Goal: Communication & Community: Answer question/provide support

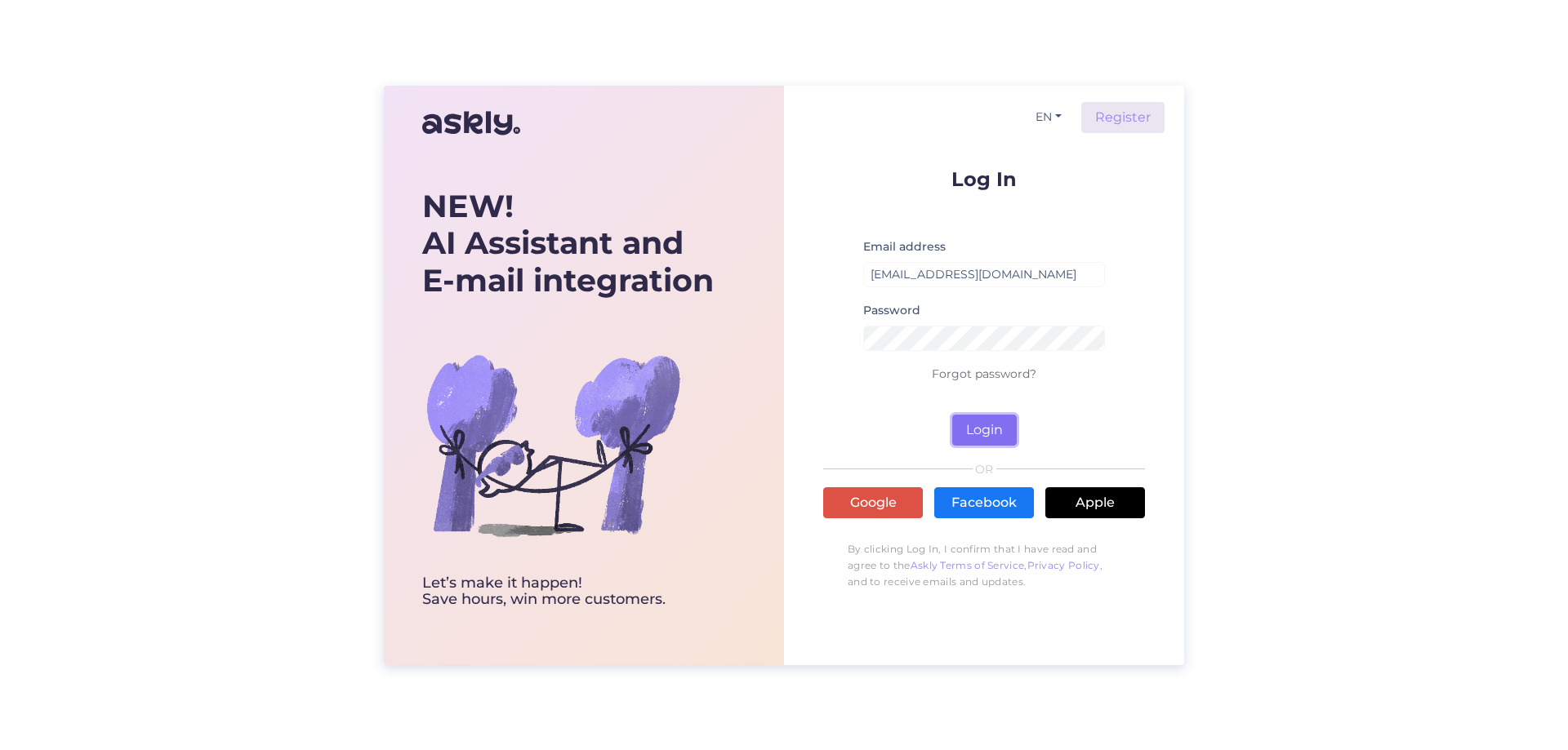
click at [983, 429] on button "Login" at bounding box center [984, 430] width 64 height 31
click at [998, 419] on button "Login" at bounding box center [984, 430] width 64 height 31
click at [770, 366] on div "NEW! AI Assistant and E-mail integration Let’s make it happen! Save hours, win …" at bounding box center [784, 376] width 801 height 580
click at [991, 410] on form "Log In Email address [EMAIL_ADDRESS][DOMAIN_NAME] Password Wrong password Forgo…" at bounding box center [984, 307] width 322 height 277
click at [754, 346] on div "NEW! AI Assistant and E-mail integration Let’s make it happen! Save hours, win …" at bounding box center [784, 376] width 801 height 580
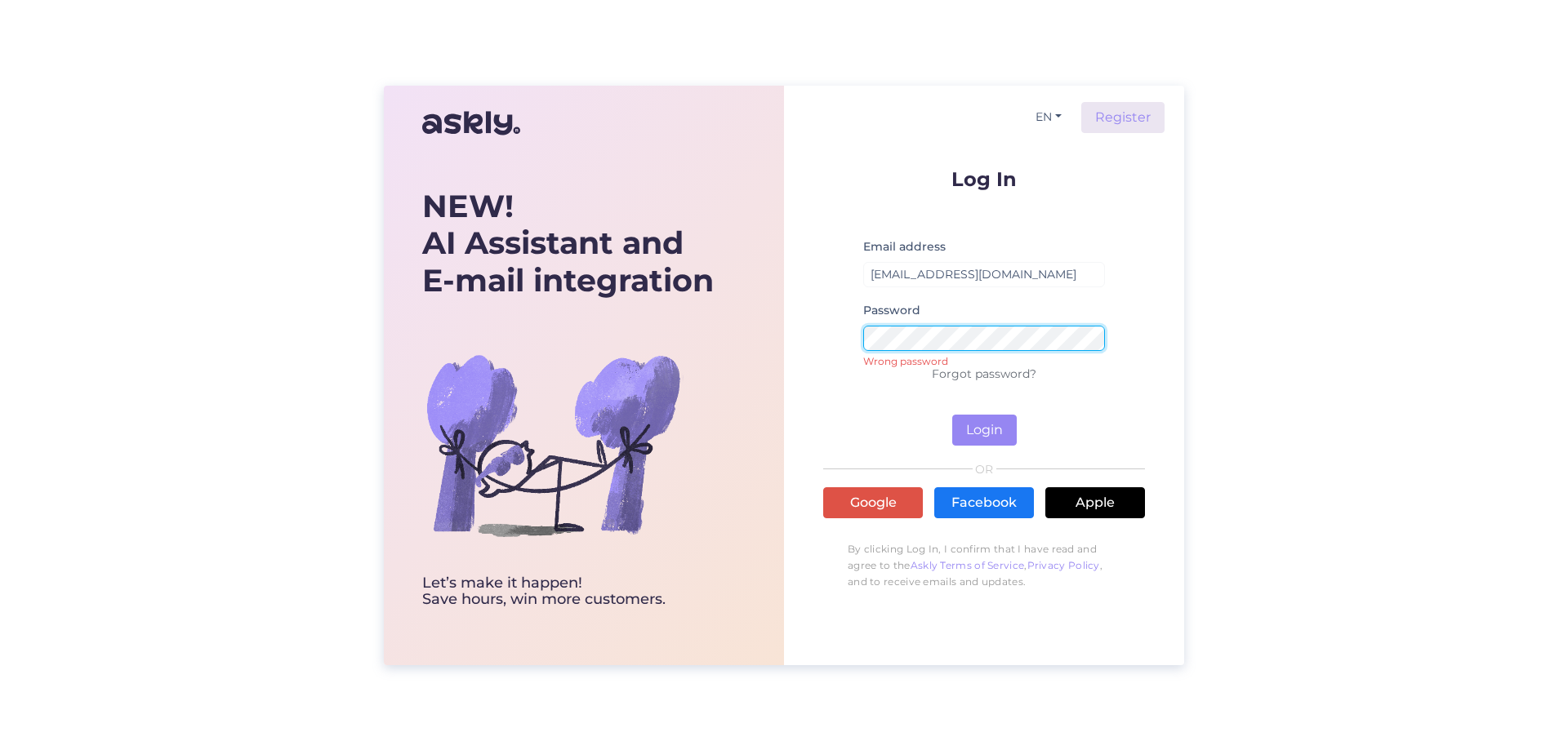
click at [755, 380] on div "NEW! AI Assistant and E-mail integration Let’s make it happen! Save hours, win …" at bounding box center [784, 376] width 801 height 580
drag, startPoint x: 778, startPoint y: 360, endPoint x: 816, endPoint y: 363, distance: 38.1
click at [784, 360] on div "NEW! AI Assistant and E-mail integration Let’s make it happen! Save hours, win …" at bounding box center [784, 376] width 801 height 580
click at [960, 431] on button "Login" at bounding box center [984, 430] width 64 height 31
click at [826, 418] on form "Log In Email address [EMAIL_ADDRESS][DOMAIN_NAME] Password Wrong password Forgo…" at bounding box center [984, 307] width 322 height 277
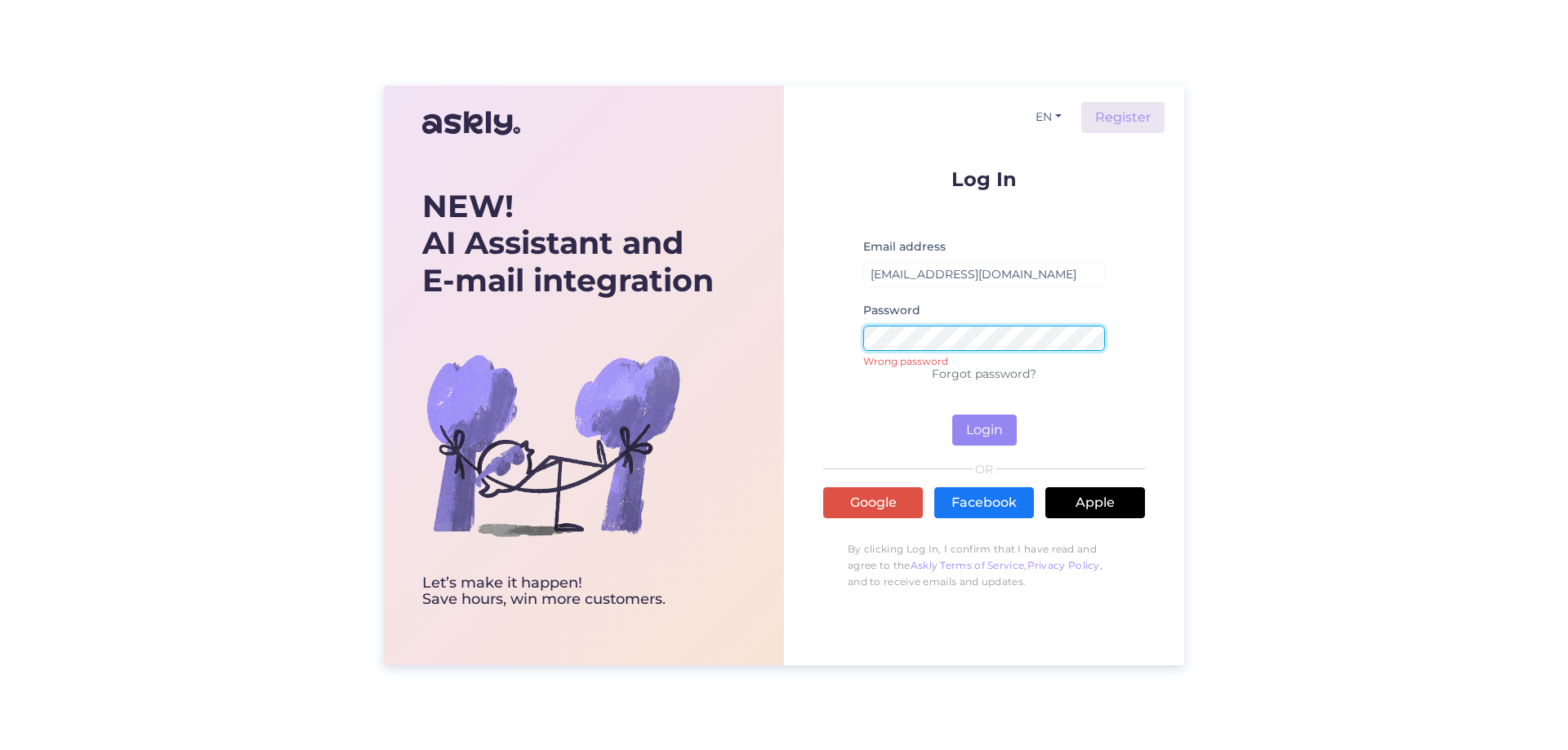
click at [683, 294] on div "NEW! AI Assistant and E-mail integration Let’s make it happen! Save hours, win …" at bounding box center [784, 376] width 801 height 580
click at [952, 415] on button "Login" at bounding box center [984, 430] width 64 height 31
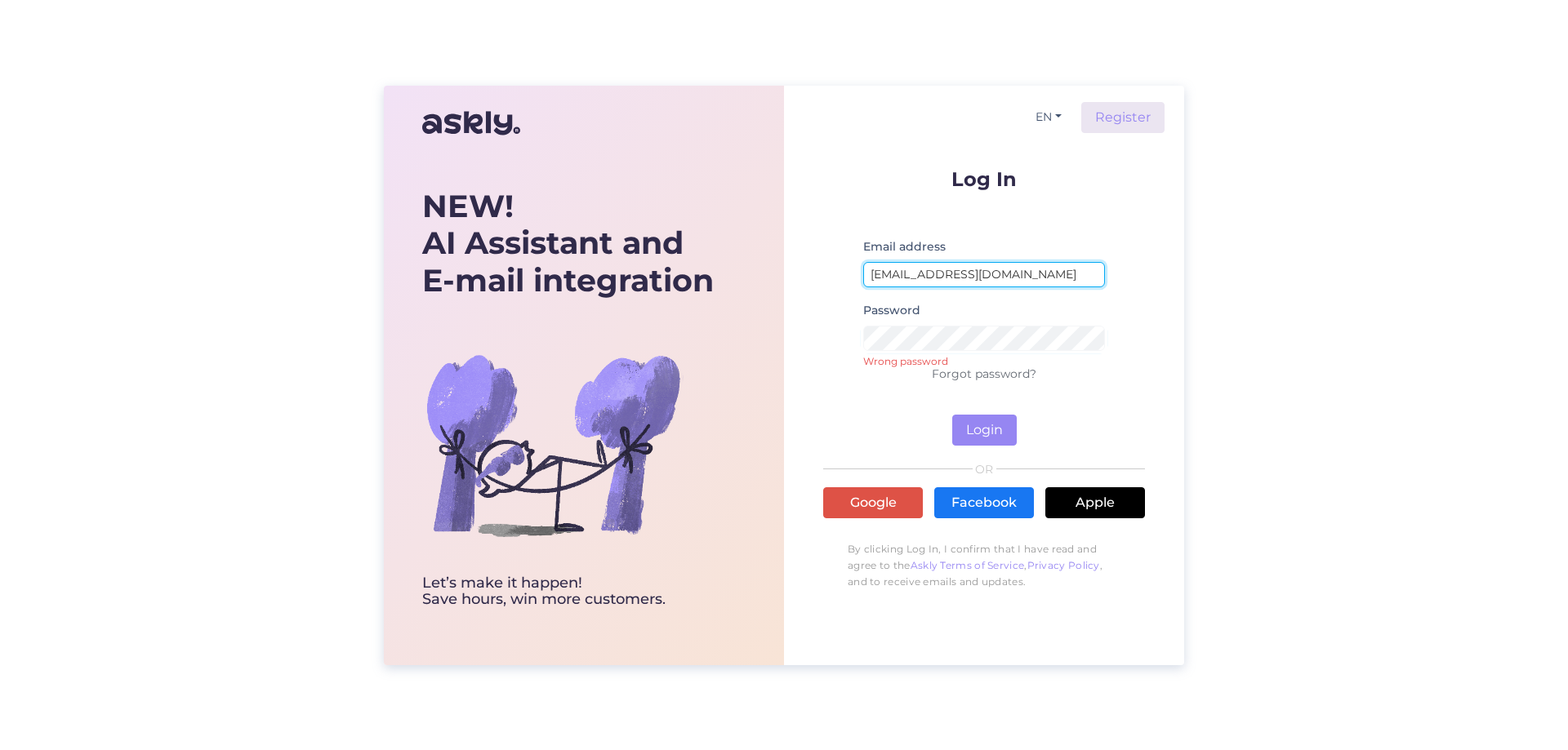
drag, startPoint x: 1040, startPoint y: 277, endPoint x: 1076, endPoint y: 277, distance: 36.0
click at [1041, 277] on input "[EMAIL_ADDRESS][DOMAIN_NAME]" at bounding box center [983, 275] width 242 height 26
drag, startPoint x: 1081, startPoint y: 275, endPoint x: 700, endPoint y: 305, distance: 382.2
click at [700, 305] on div "NEW! AI Assistant and E-mail integration Let’s make it happen! Save hours, win …" at bounding box center [784, 376] width 801 height 580
click at [952, 415] on button "Login" at bounding box center [984, 430] width 64 height 31
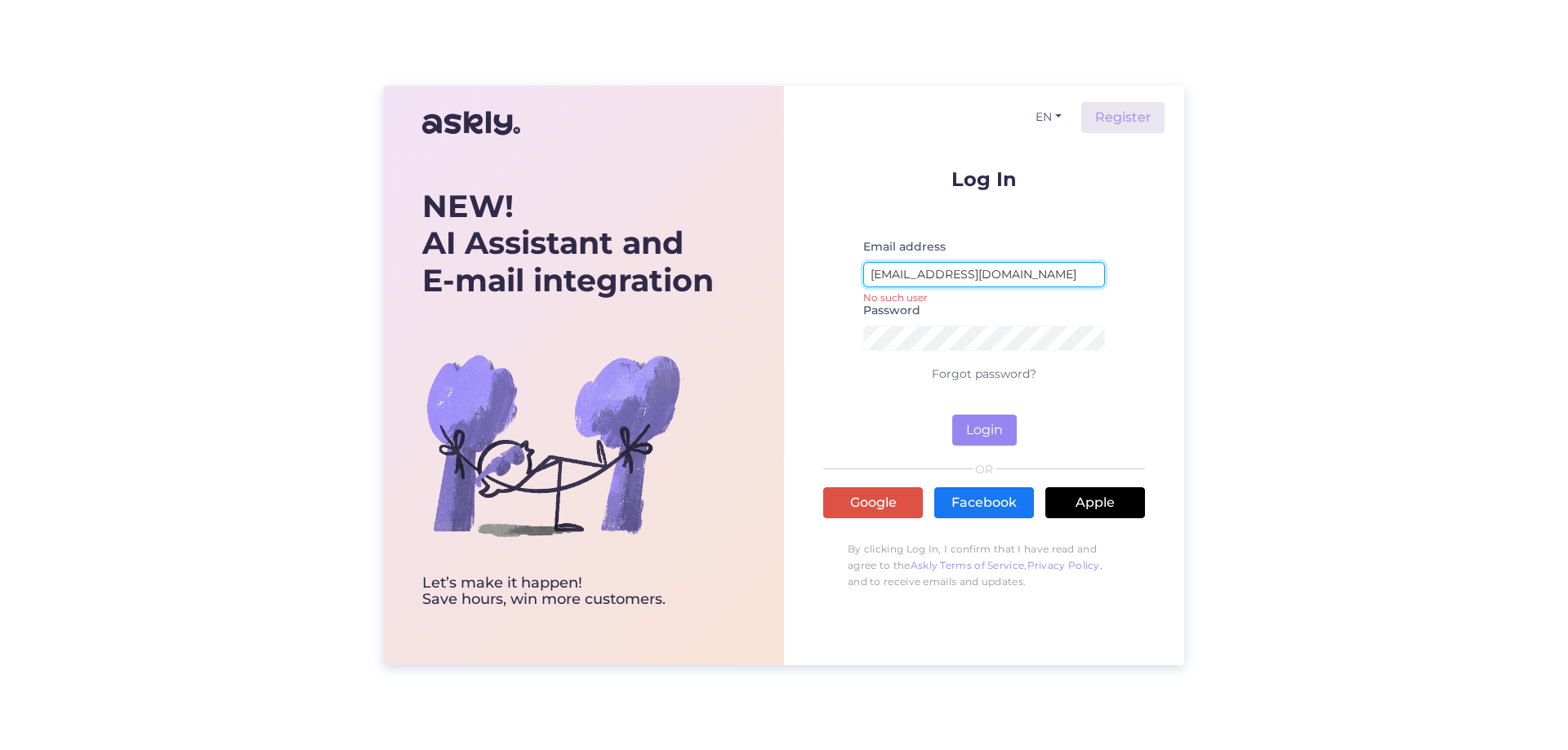
drag, startPoint x: 926, startPoint y: 281, endPoint x: 855, endPoint y: 281, distance: 71.0
click at [855, 281] on form "Log In Email address [EMAIL_ADDRESS][DOMAIN_NAME] No such user Password Forgot …" at bounding box center [984, 307] width 322 height 277
drag, startPoint x: 928, startPoint y: 282, endPoint x: 815, endPoint y: 276, distance: 113.2
click at [816, 275] on div "EN Register Log In Email address [EMAIL_ADDRESS][DOMAIN_NAME] No such user Pass…" at bounding box center [983, 376] width 400 height 580
type input "[PERSON_NAME][EMAIL_ADDRESS][DOMAIN_NAME]"
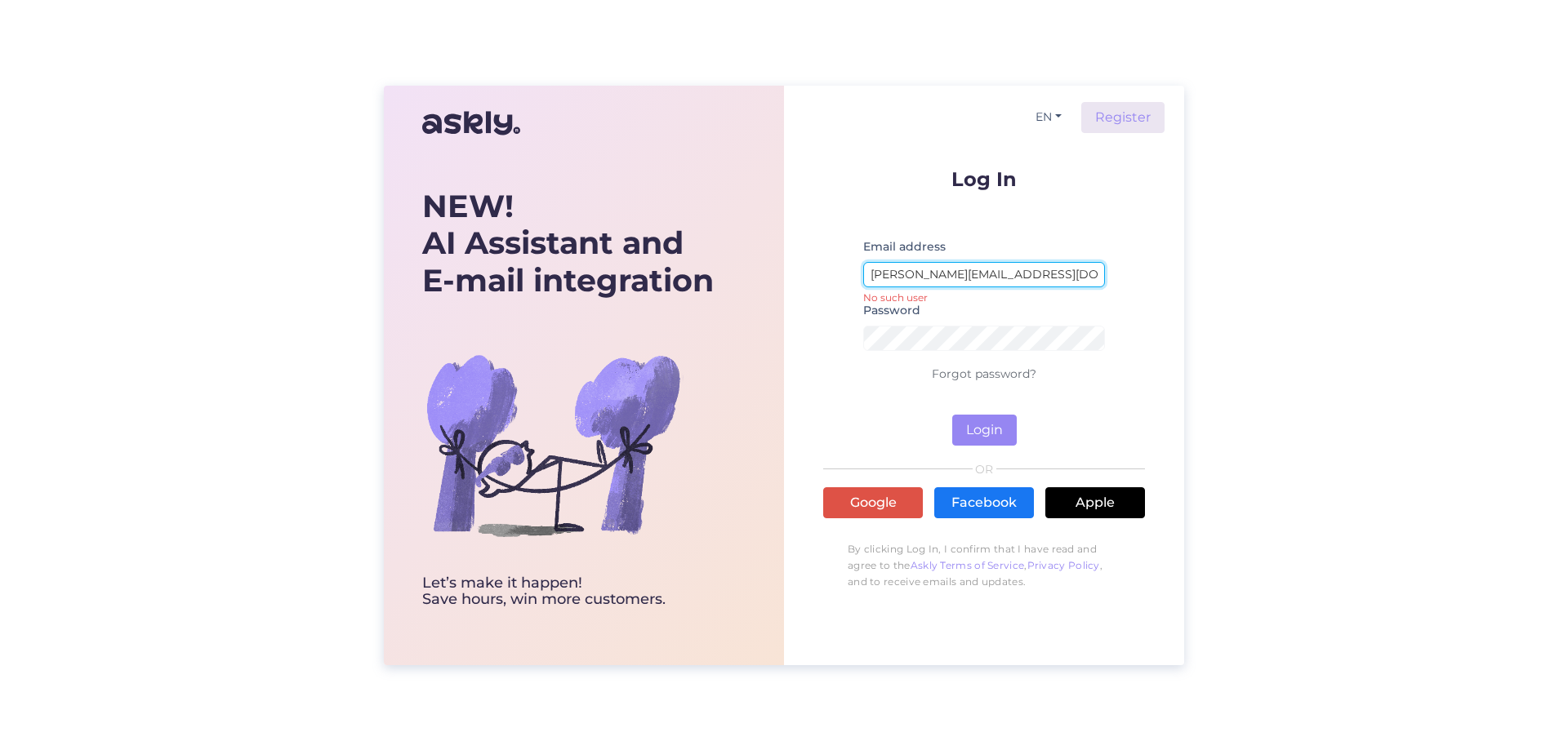
click at [952, 415] on button "Login" at bounding box center [984, 430] width 64 height 31
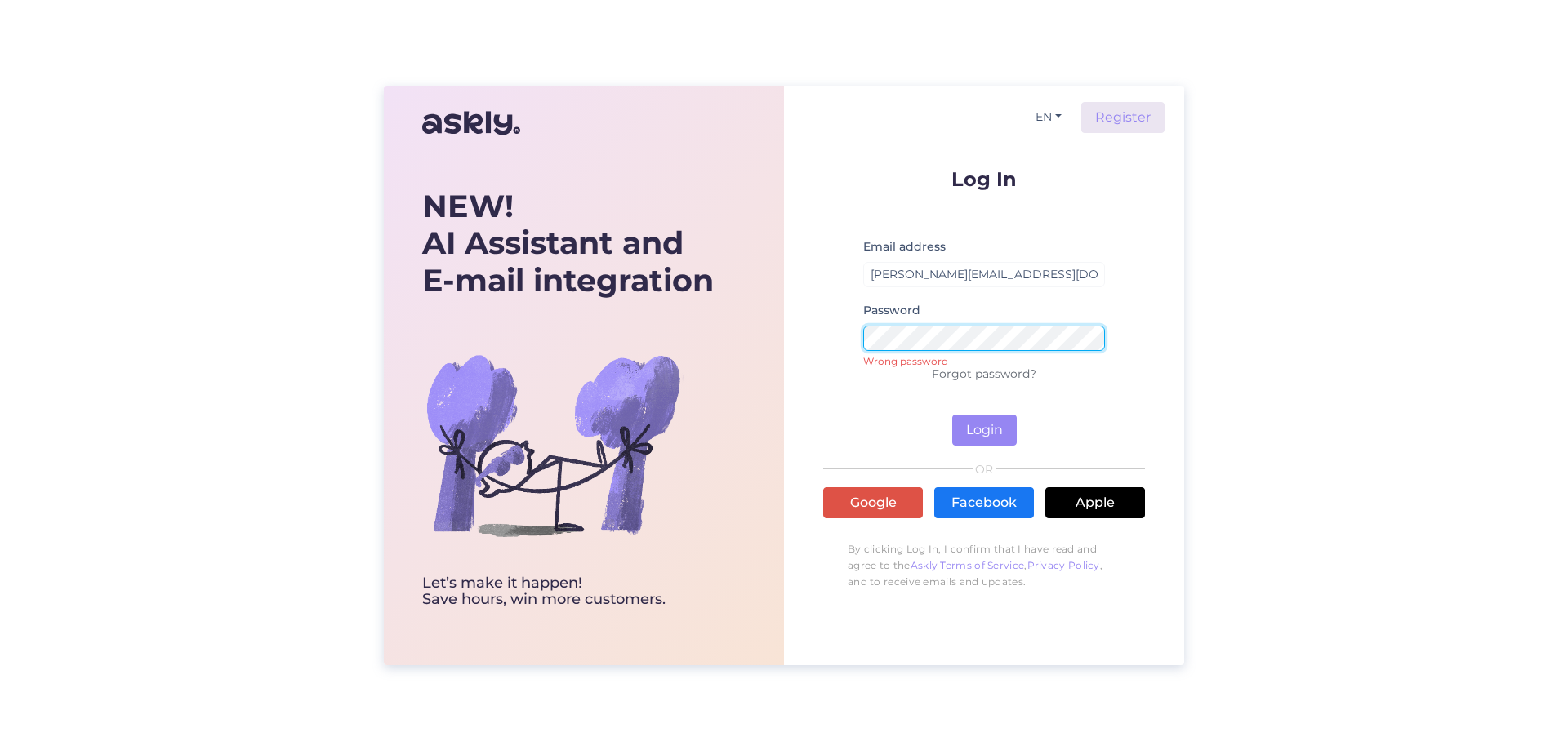
click at [569, 342] on div "NEW! AI Assistant and E-mail integration Let’s make it happen! Save hours, win …" at bounding box center [784, 376] width 801 height 580
click at [952, 415] on button "Login" at bounding box center [984, 430] width 64 height 31
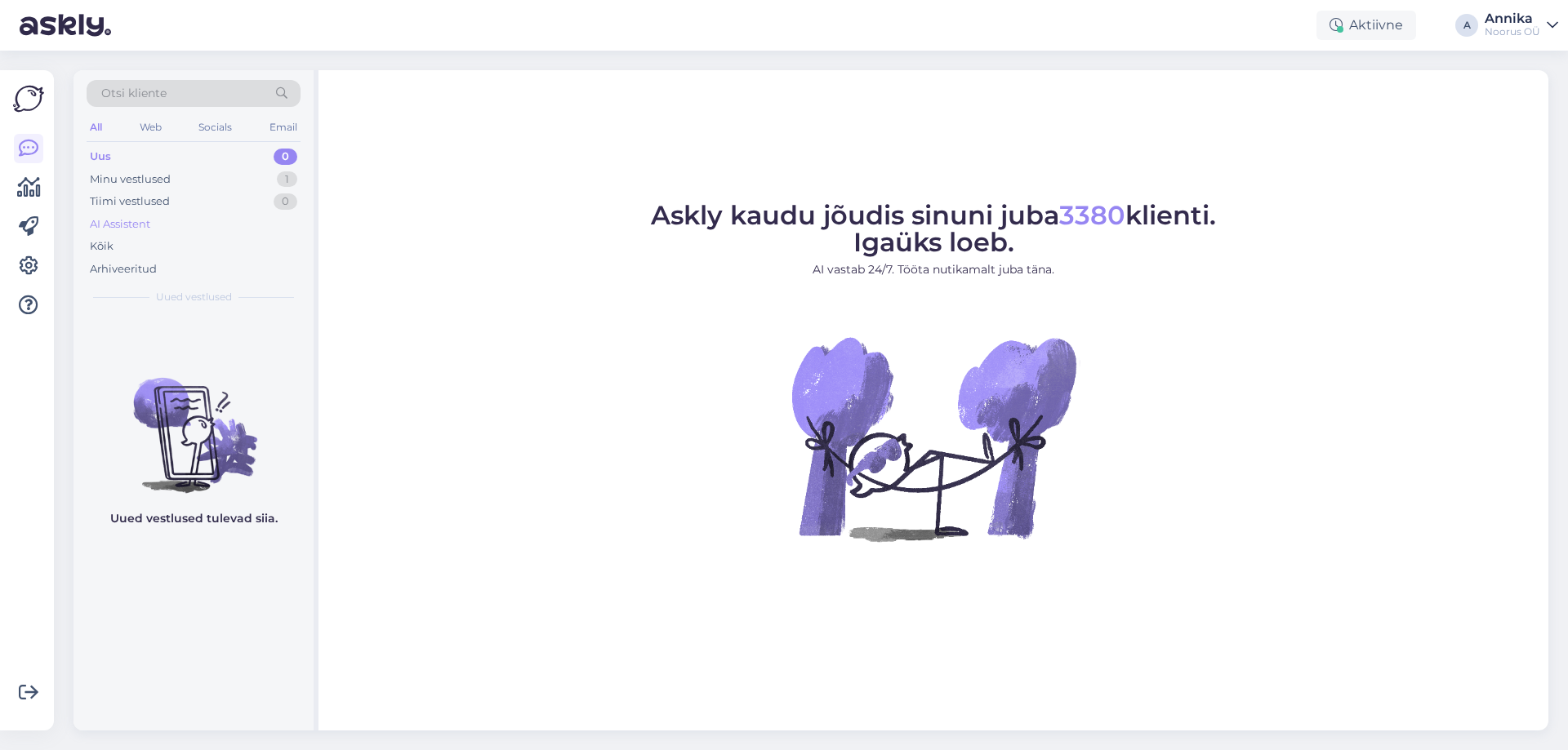
drag, startPoint x: 212, startPoint y: 176, endPoint x: 219, endPoint y: 221, distance: 45.5
click at [212, 177] on div "Minu vestlused 1" at bounding box center [193, 180] width 214 height 23
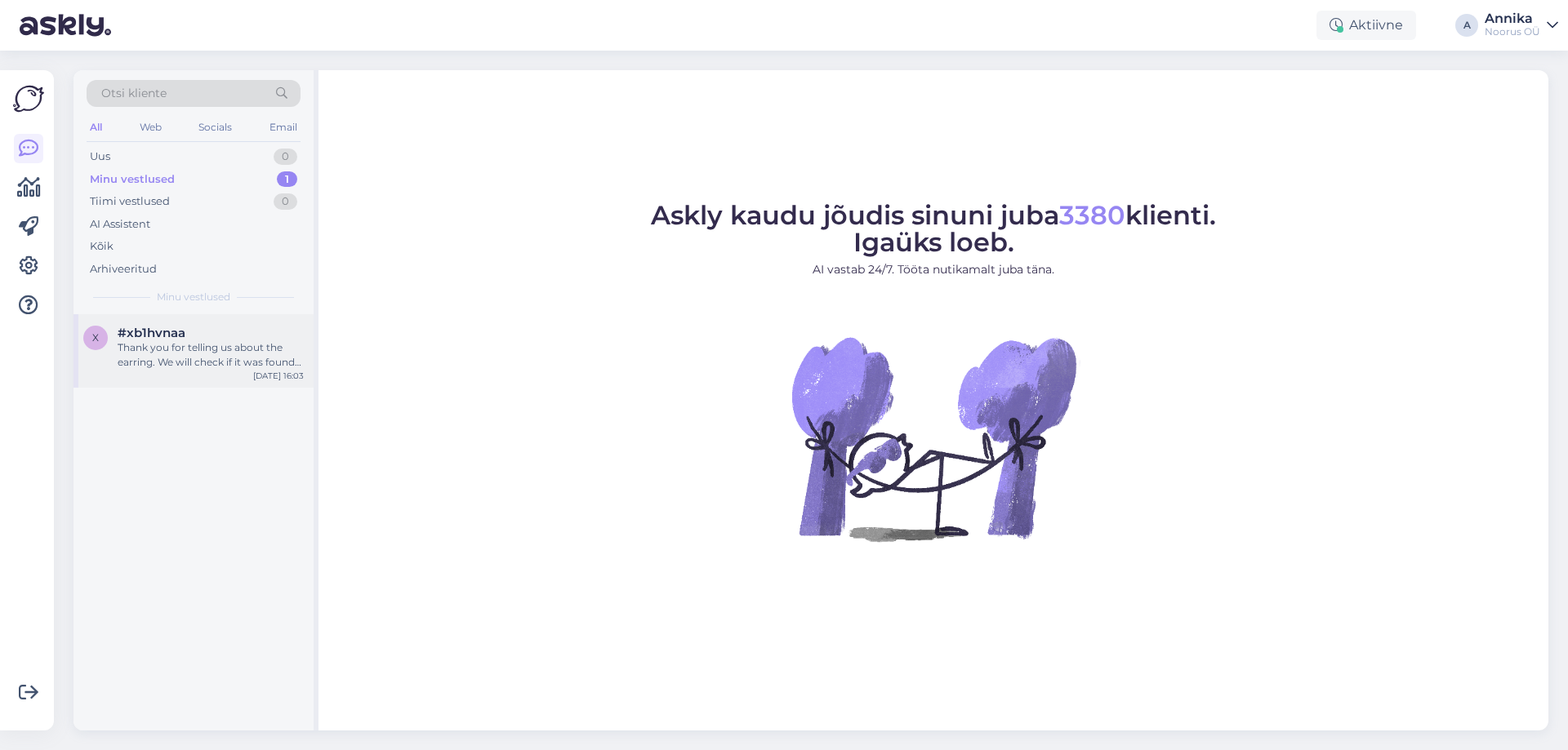
click at [185, 355] on div "Thank you for telling us about the earring. We will check if it was found in ro…" at bounding box center [210, 354] width 187 height 29
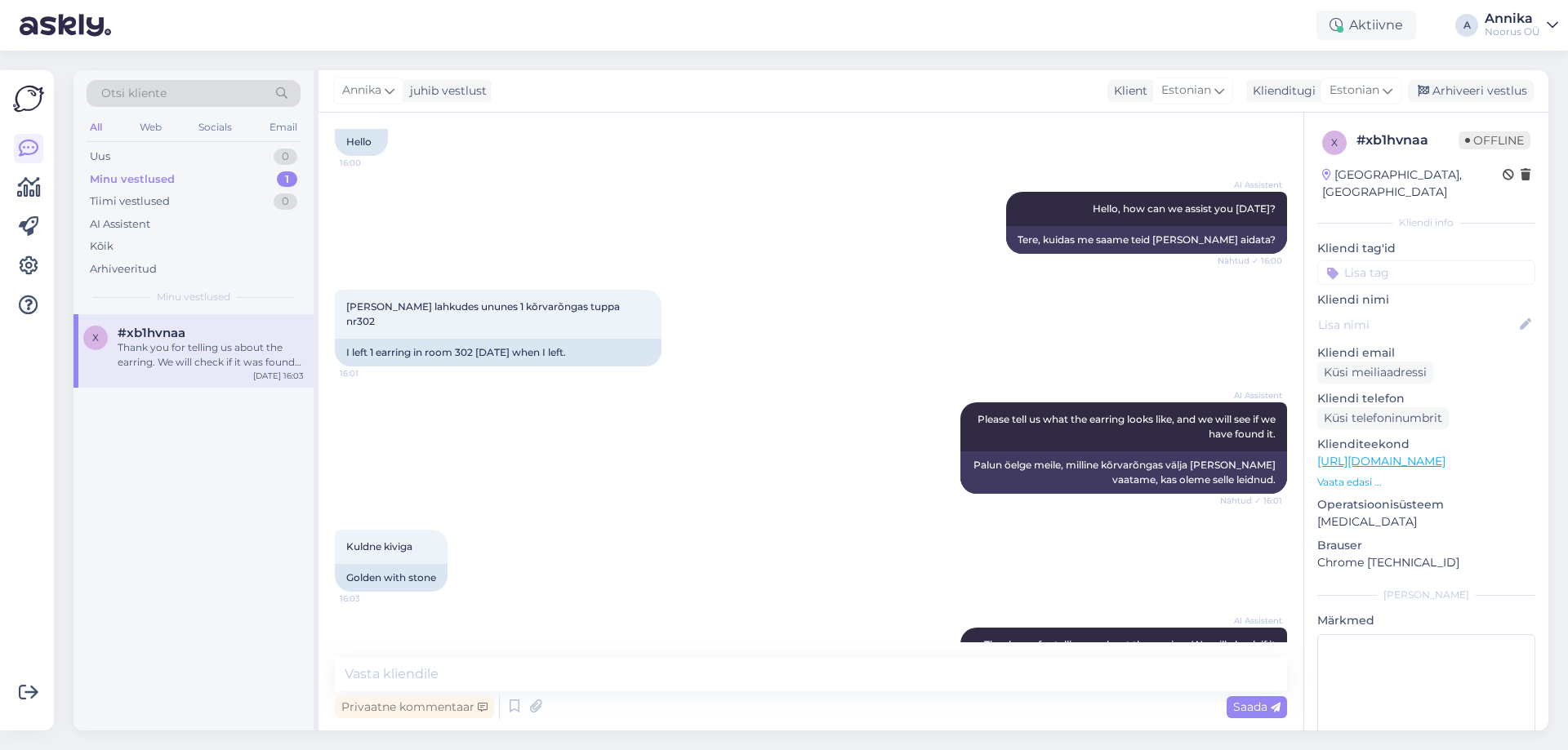
scroll to position [202, 0]
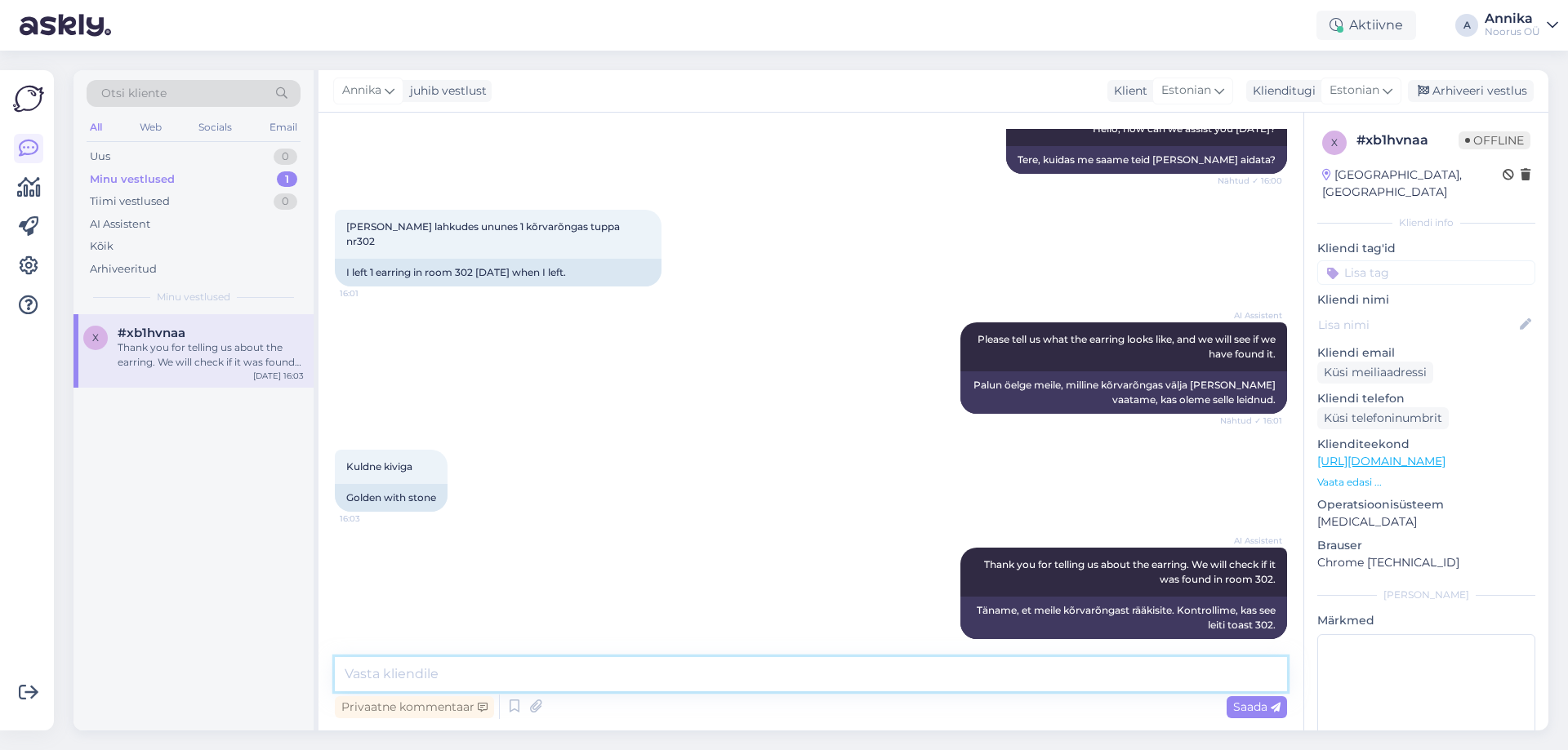
click at [575, 677] on textarea at bounding box center [810, 674] width 952 height 34
paste textarea "saatke meile e-kiri, postkontori automaat, [PERSON_NAME] [PERSON_NAME] kõrvarõn…"
click at [384, 676] on textarea "Tere! saatke meile e-kiri, postkontori automaat, [PERSON_NAME] [PERSON_NAME] kõ…" at bounding box center [810, 674] width 952 height 34
click at [938, 687] on textarea "Tere! Saatke meile e-kiri, postkontori automaat, [PERSON_NAME] [PERSON_NAME] kõ…" at bounding box center [810, 674] width 952 height 34
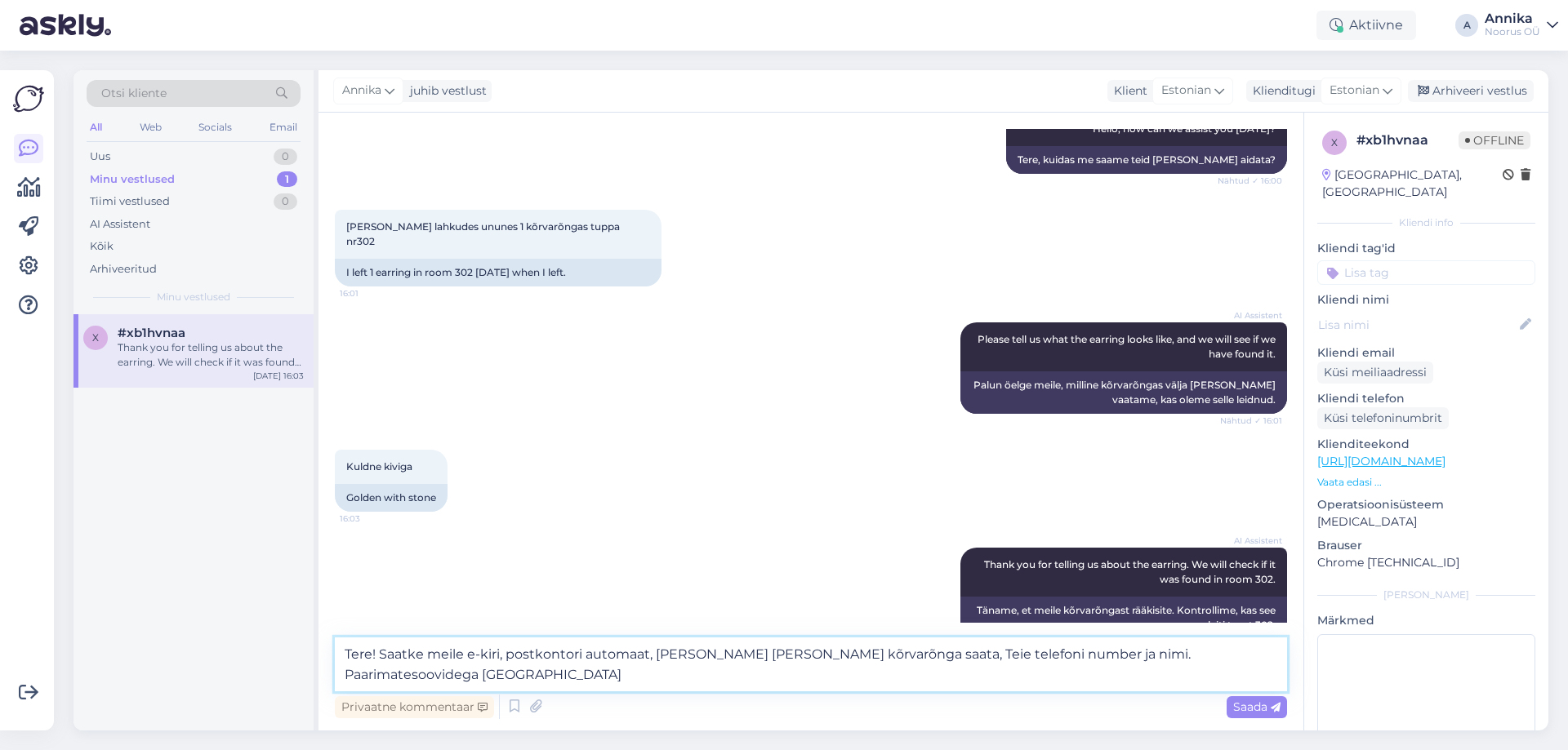
type textarea "Tere! Saatke meile e-kiri, postkontori automaat, [PERSON_NAME] [PERSON_NAME] kõ…"
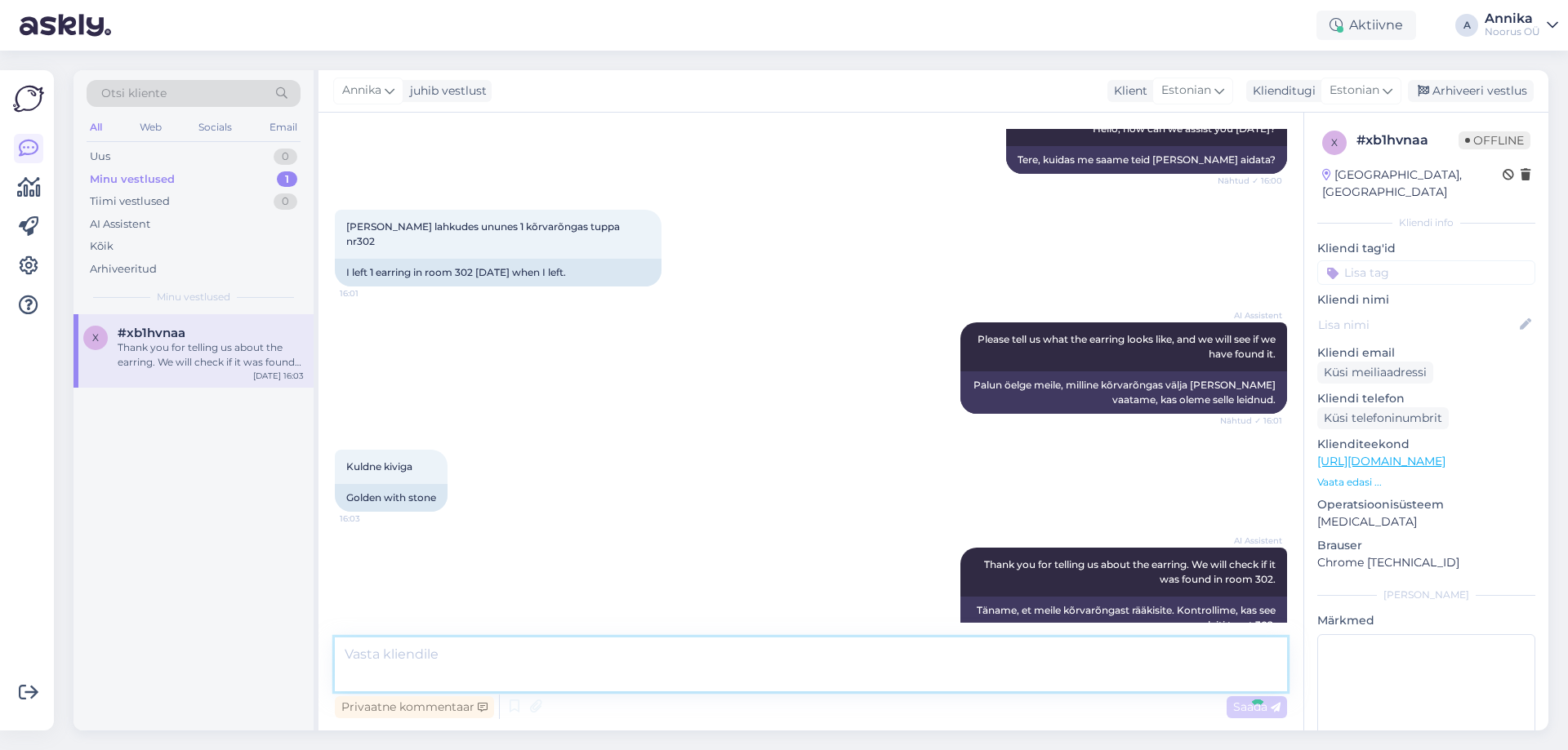
scroll to position [335, 0]
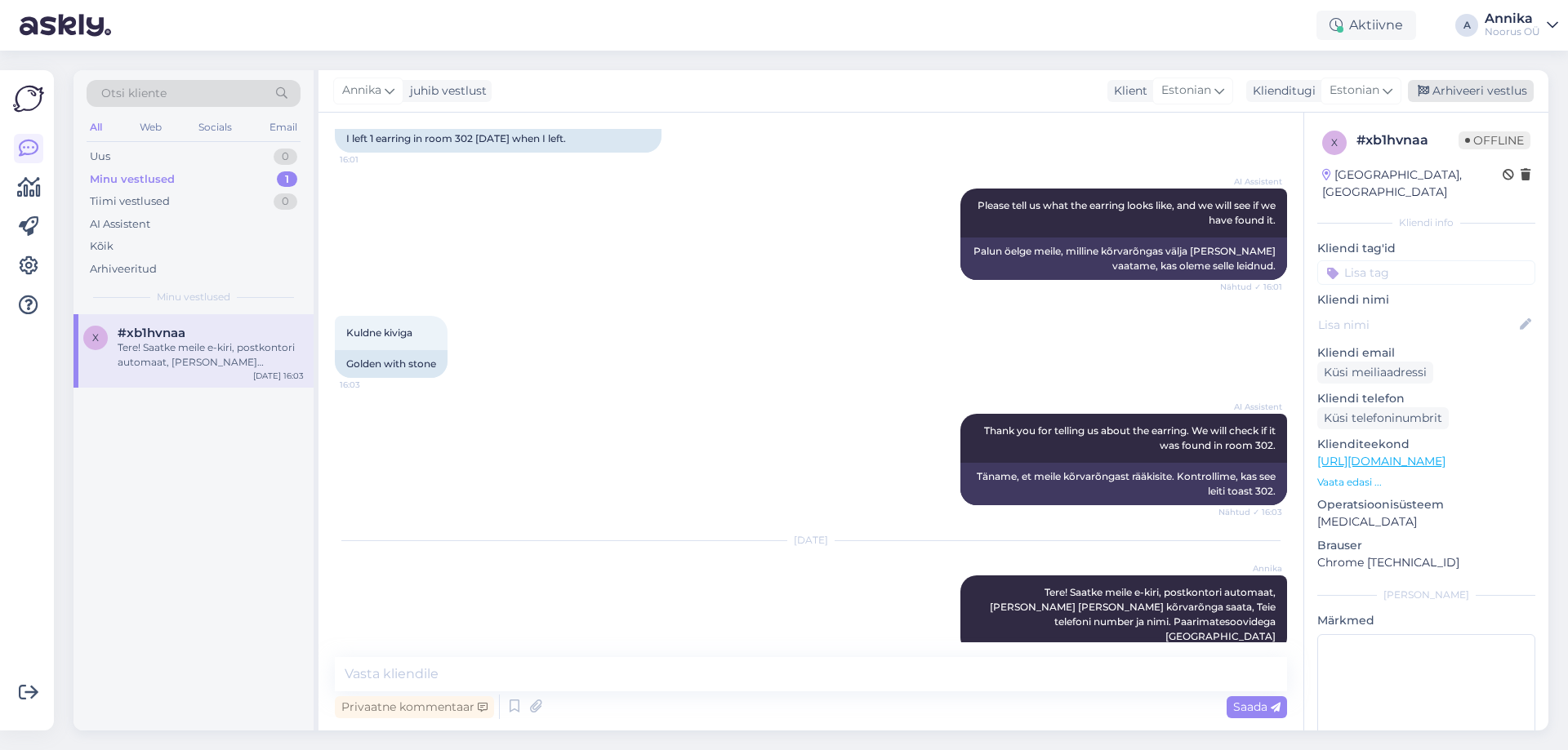
click at [1503, 93] on div "Arhiveeri vestlus" at bounding box center [1470, 90] width 126 height 22
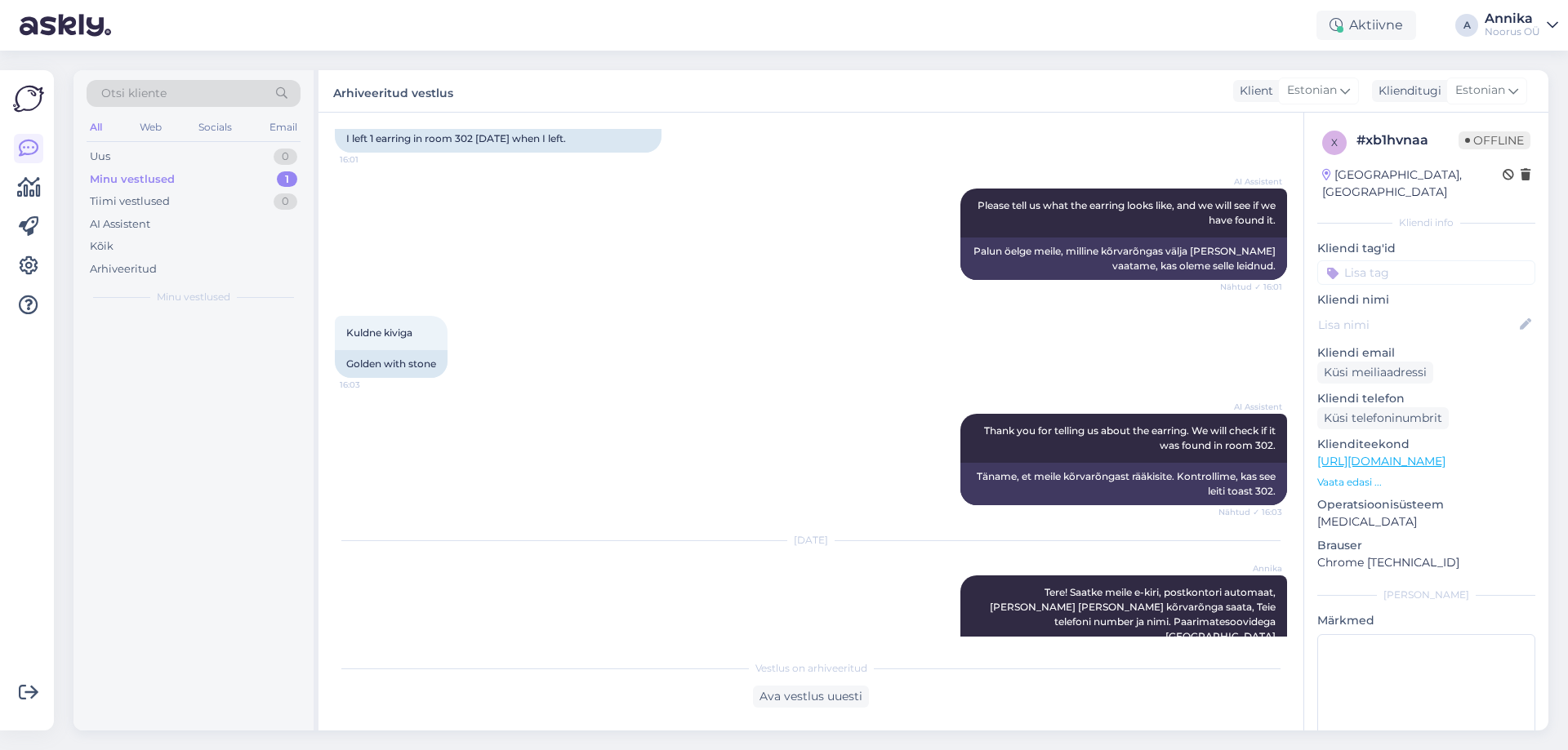
scroll to position [341, 0]
